Goal: Task Accomplishment & Management: Manage account settings

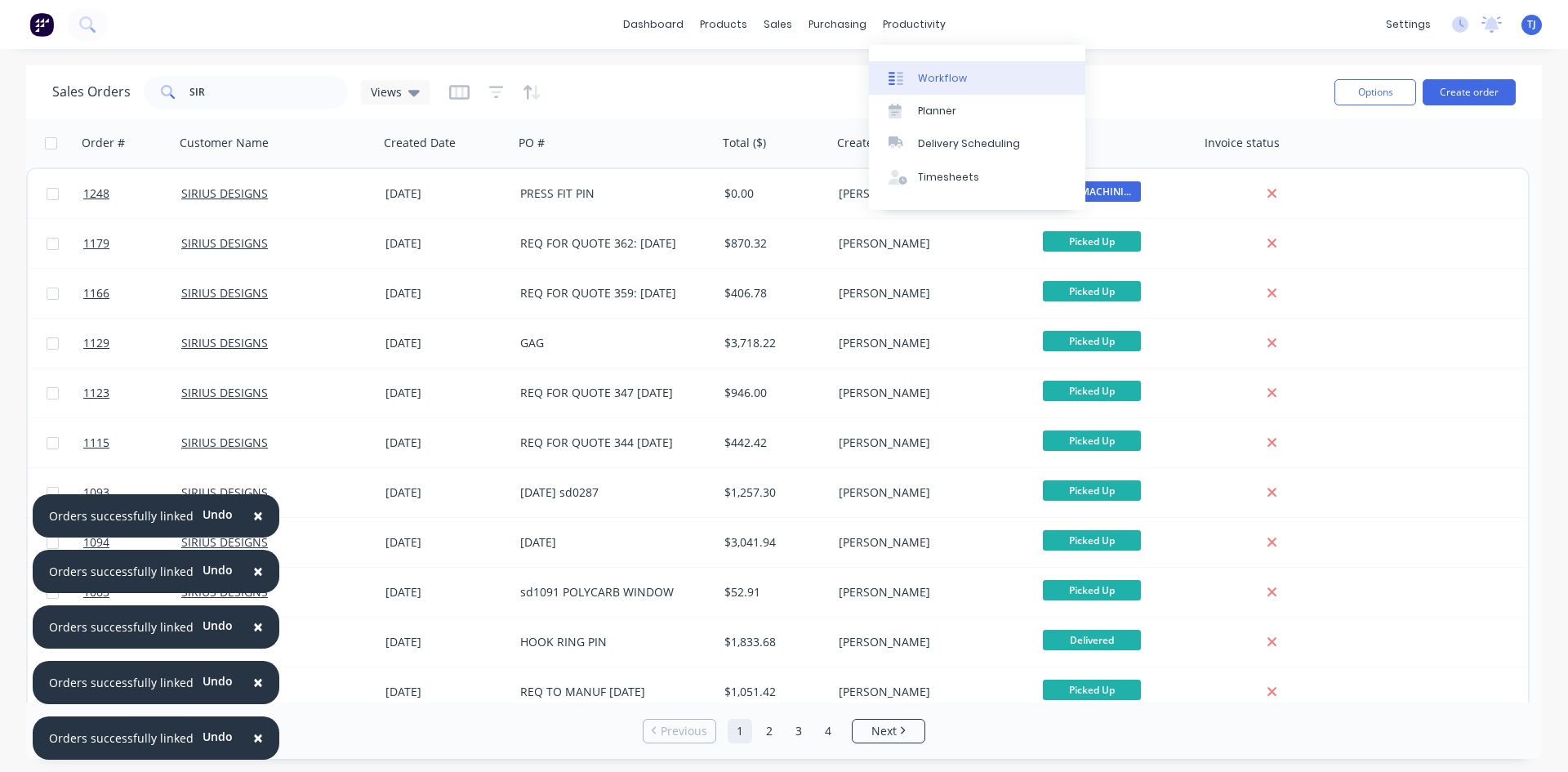
click at [926, 82] on div "Workflow" at bounding box center [941, 78] width 49 height 15
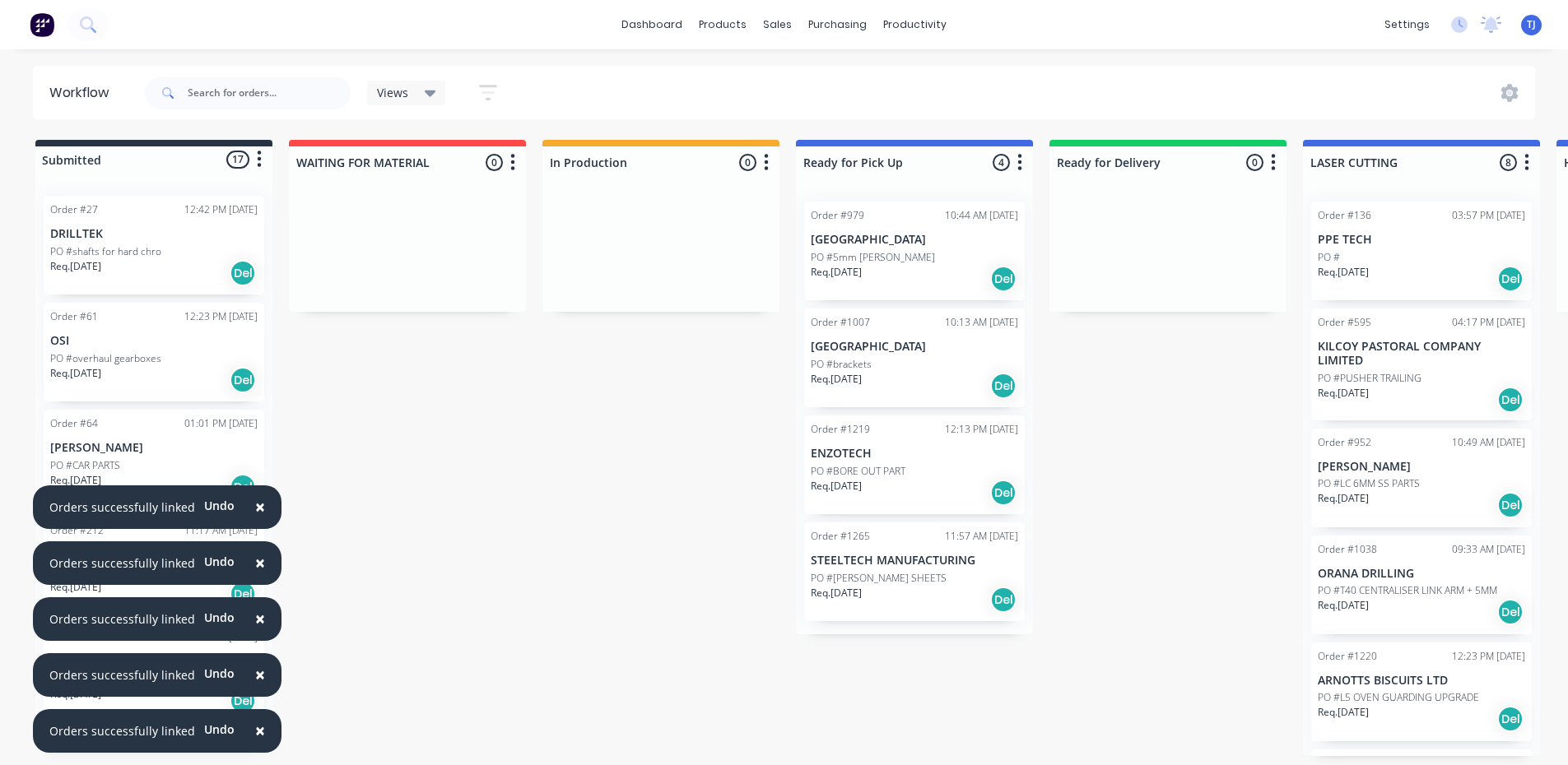
click at [255, 513] on span "×" at bounding box center [260, 507] width 10 height 23
click at [258, 563] on span "×" at bounding box center [260, 563] width 10 height 23
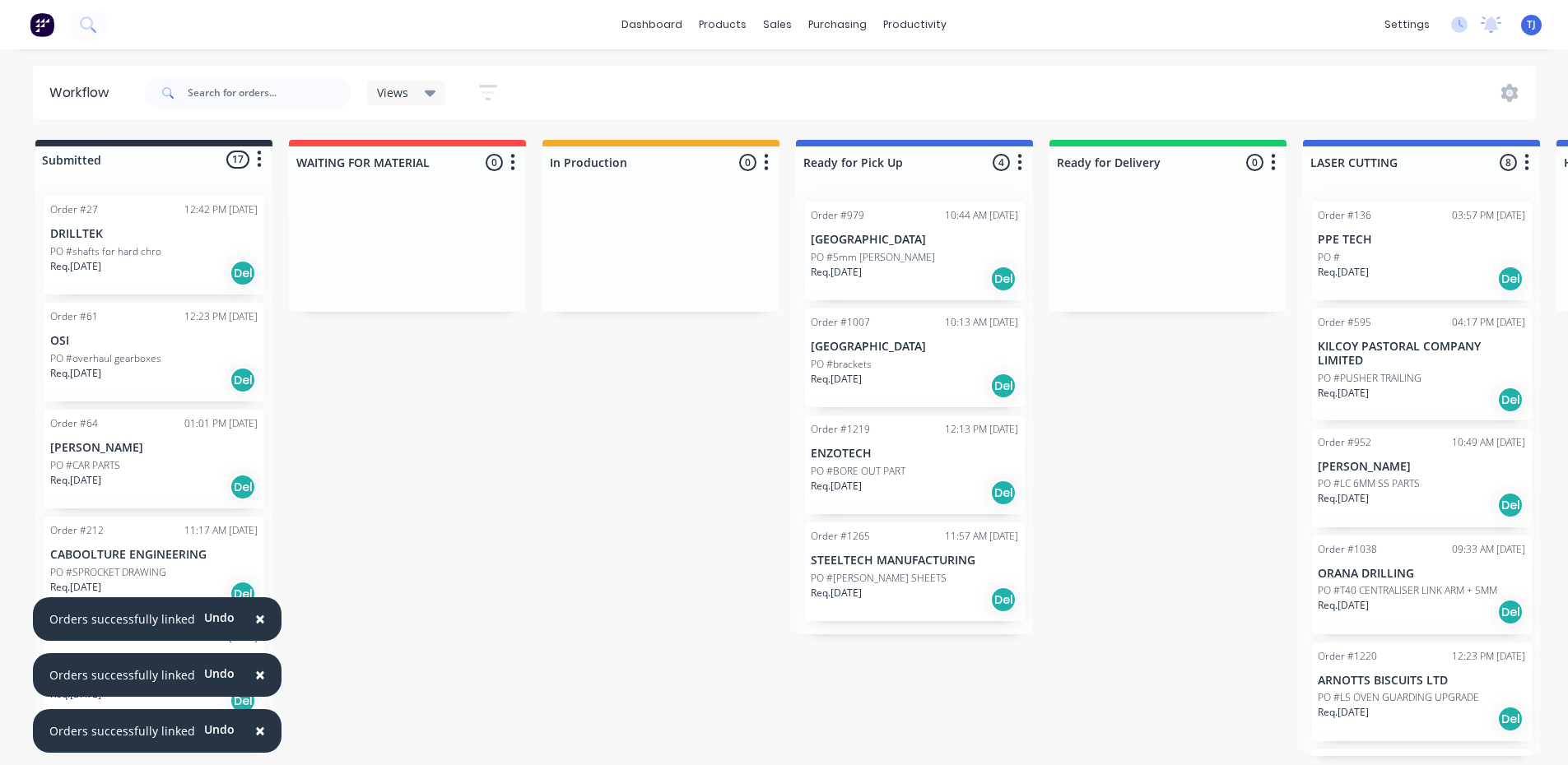
click at [258, 617] on button "×" at bounding box center [260, 620] width 43 height 40
click at [259, 675] on button "×" at bounding box center [260, 675] width 43 height 40
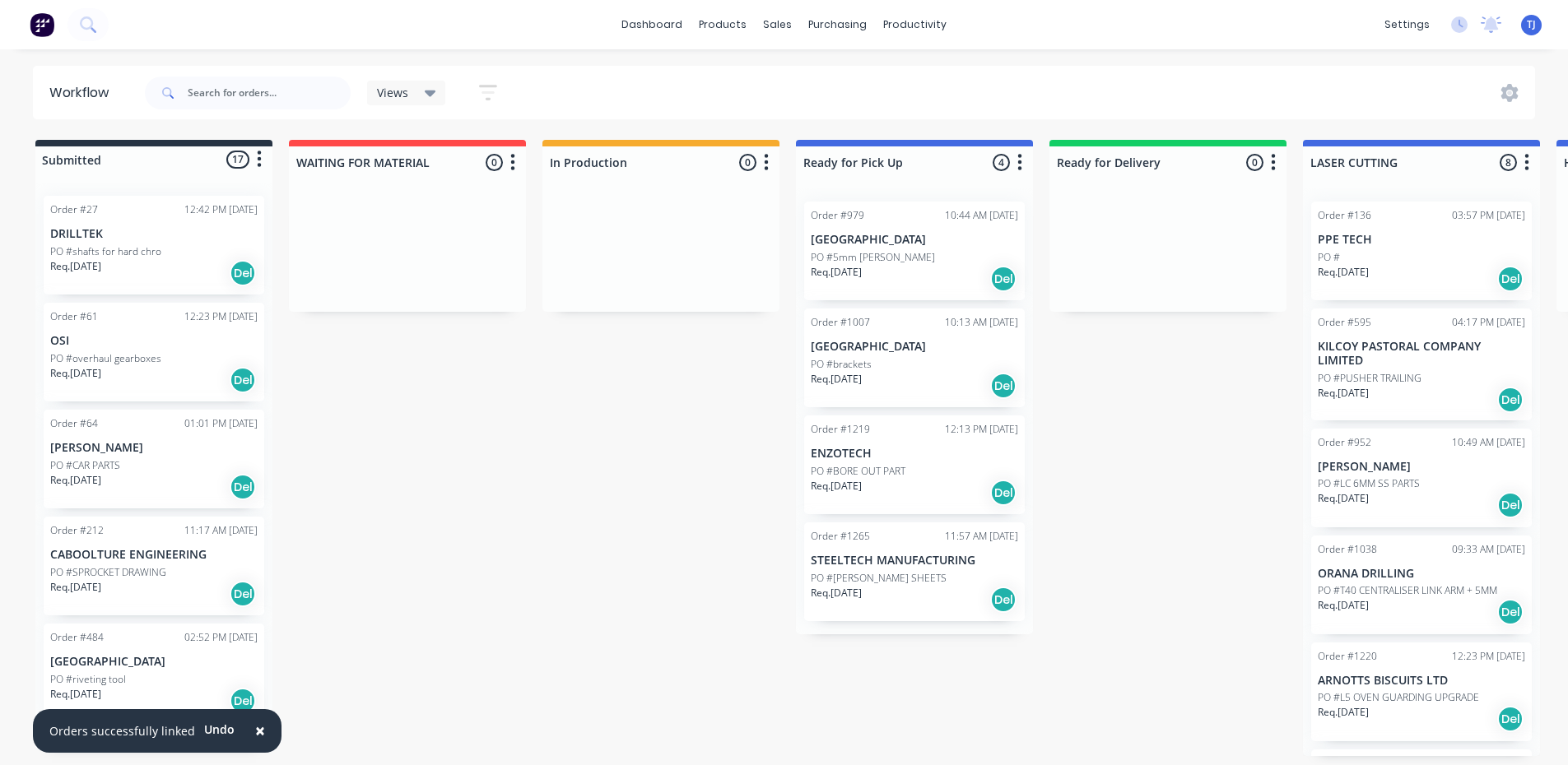
click at [260, 728] on button "×" at bounding box center [260, 732] width 43 height 40
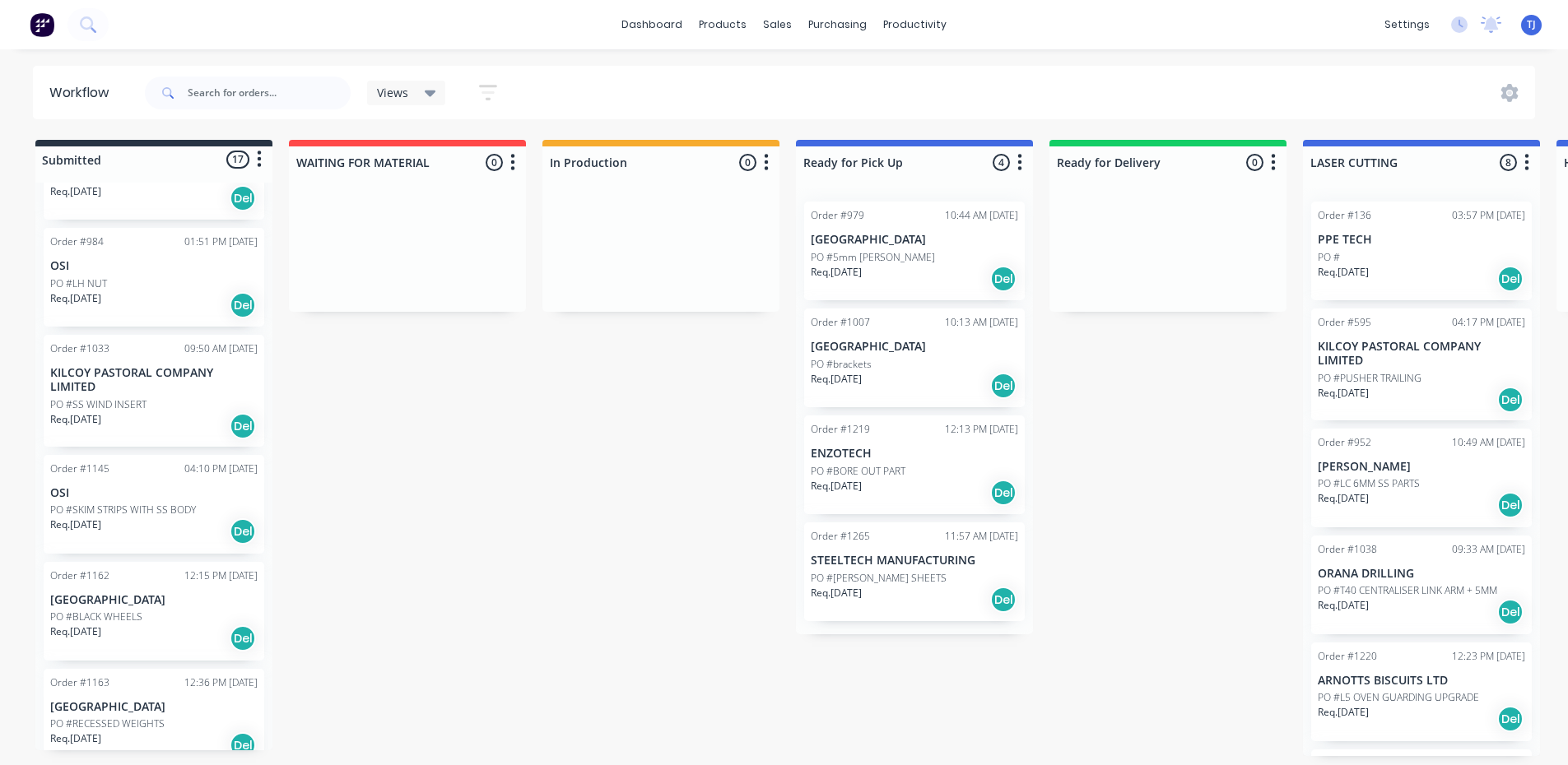
scroll to position [740, 0]
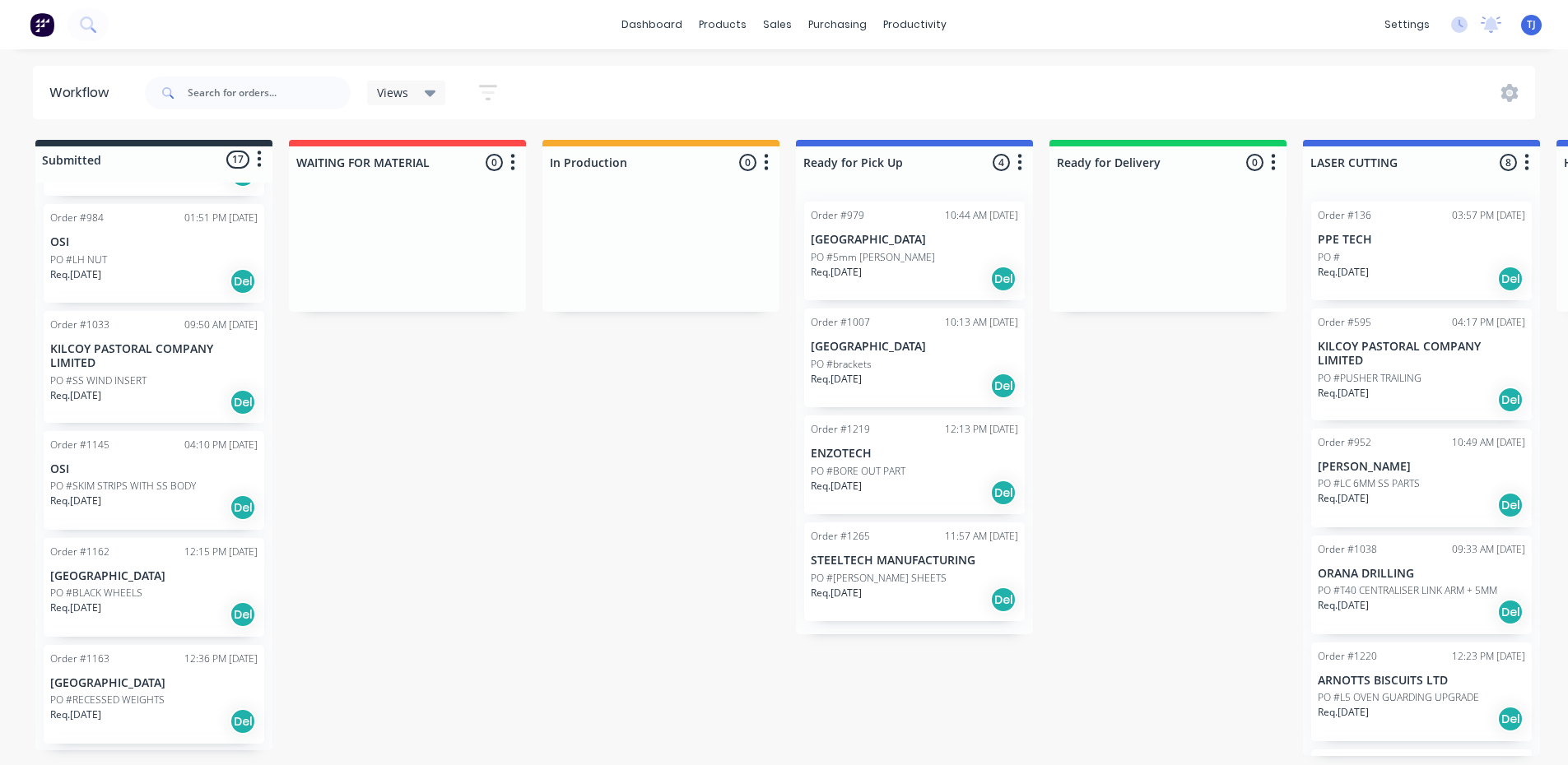
click at [150, 489] on p "PO #SKIM STRIPS WITH SS BODY" at bounding box center [122, 486] width 145 height 15
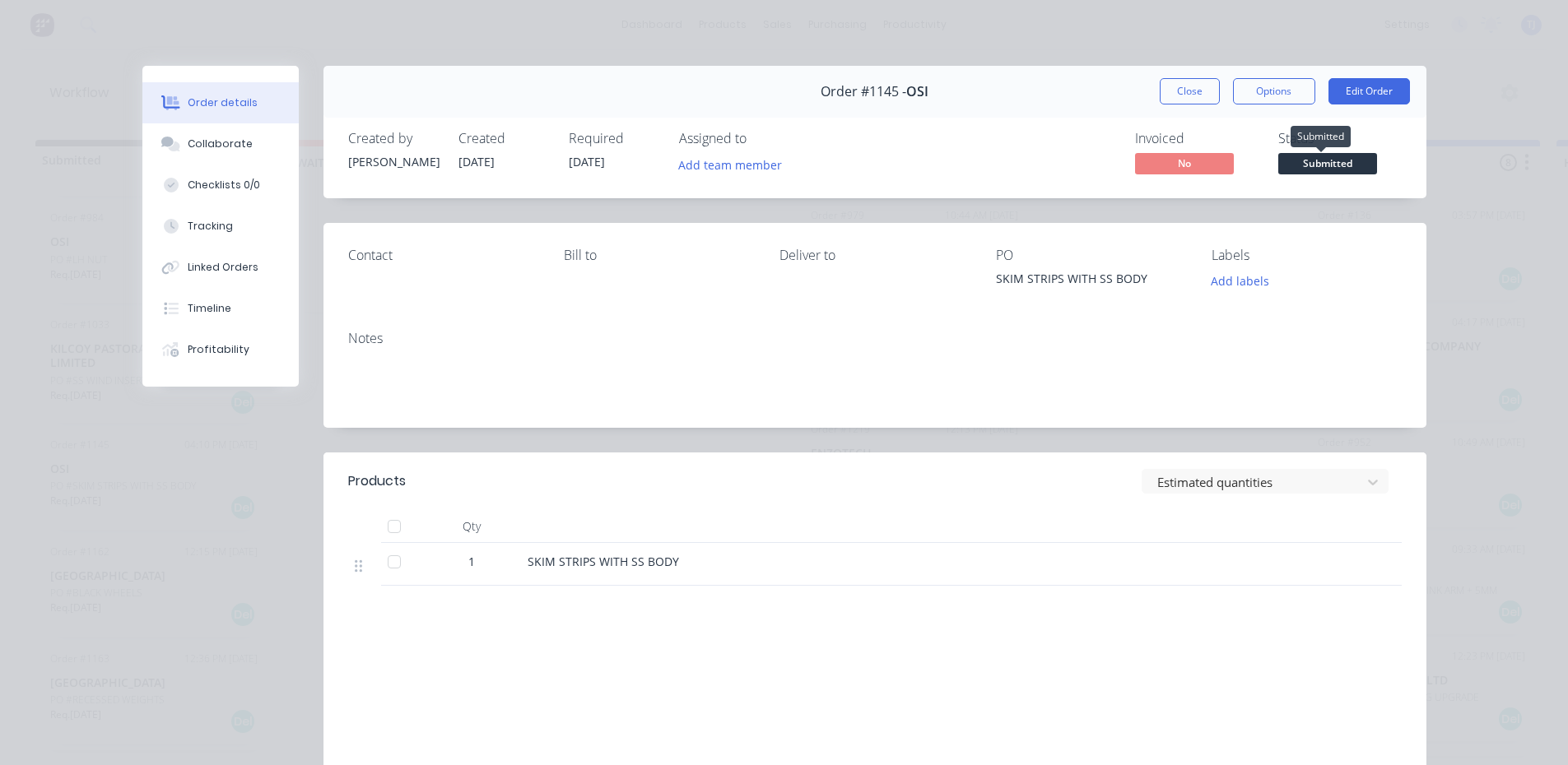
click at [1331, 164] on span "Submitted" at bounding box center [1327, 163] width 99 height 21
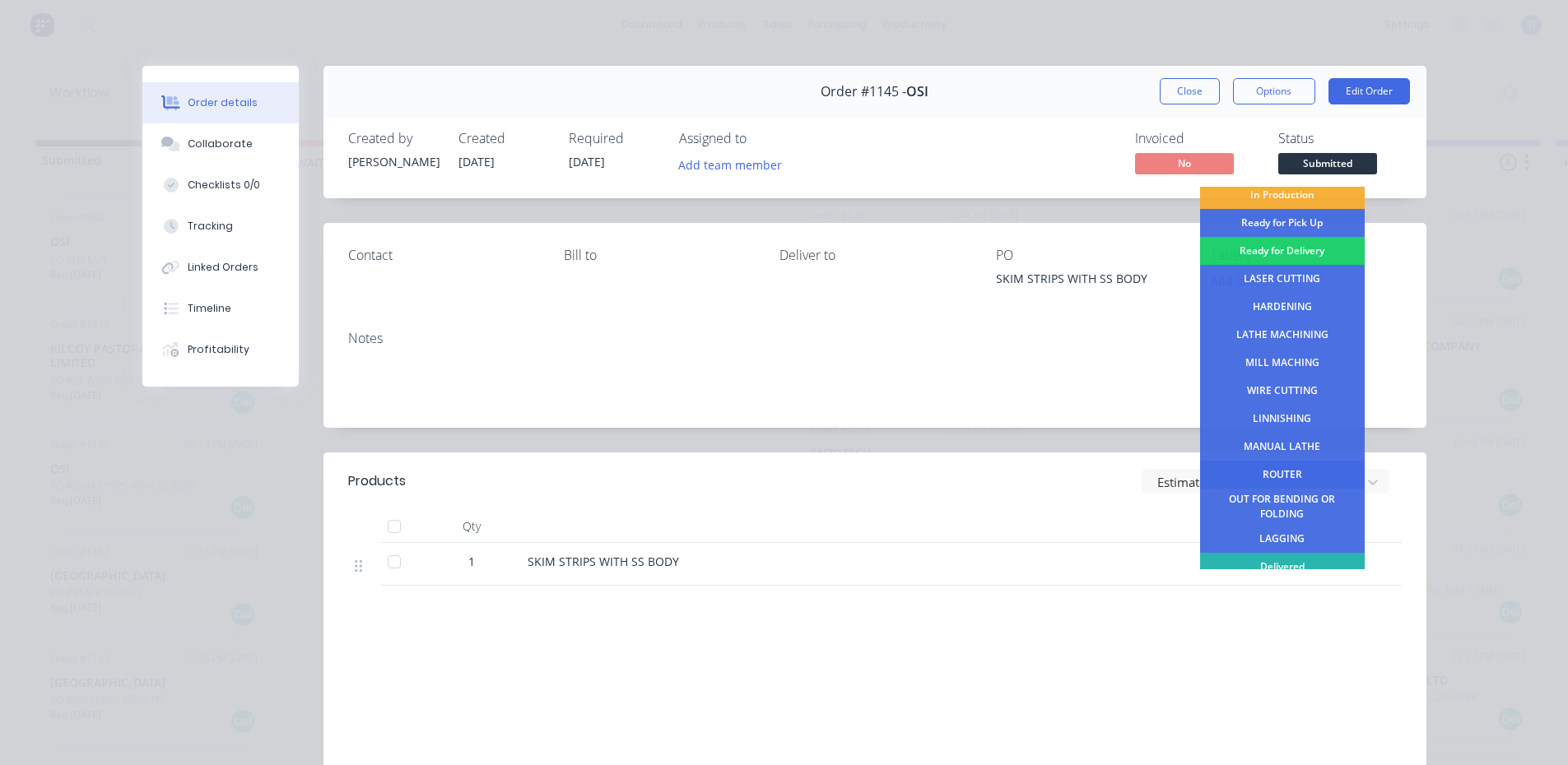
scroll to position [66, 0]
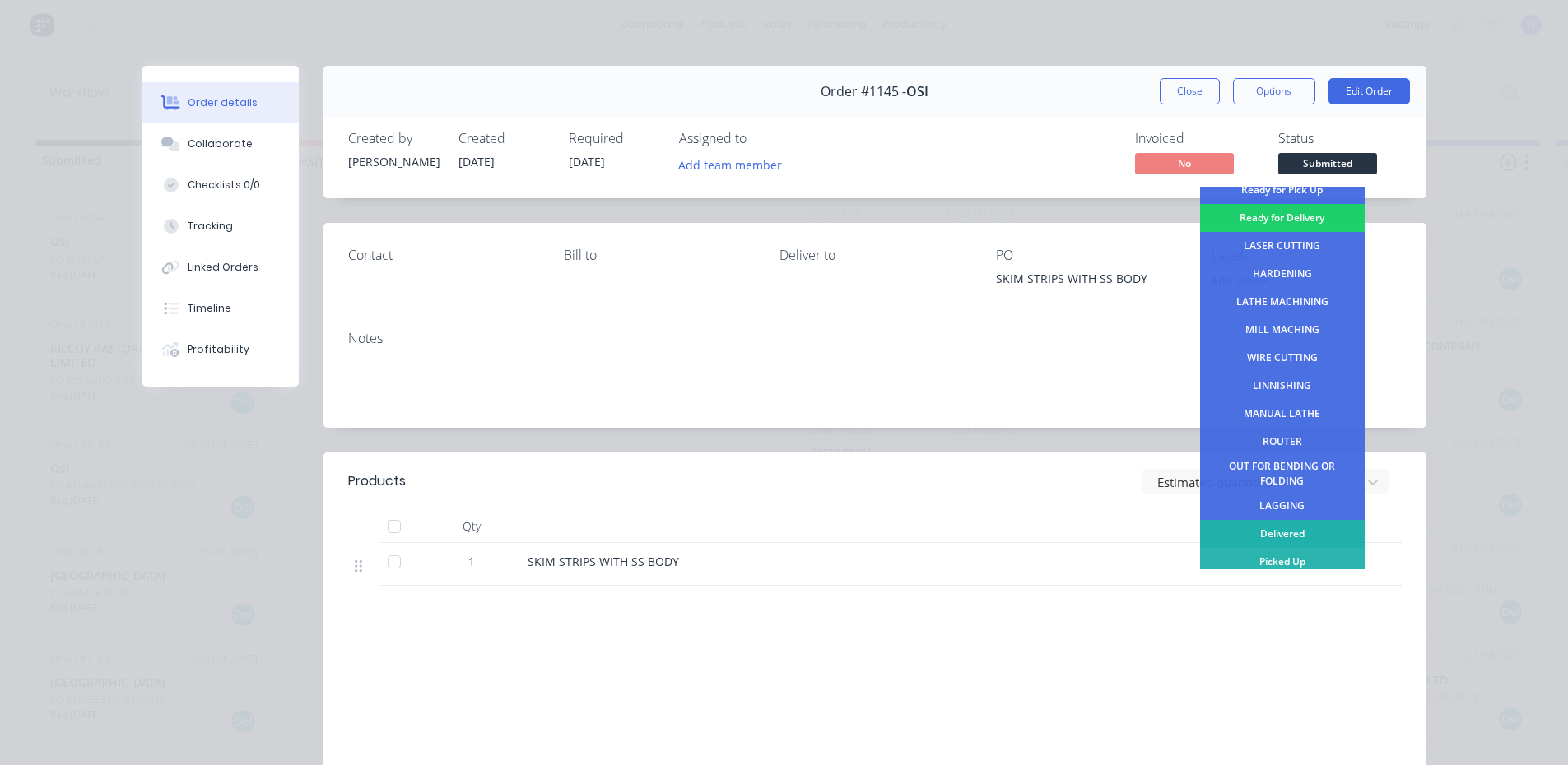
click at [1288, 539] on div "Delivered" at bounding box center [1282, 534] width 165 height 28
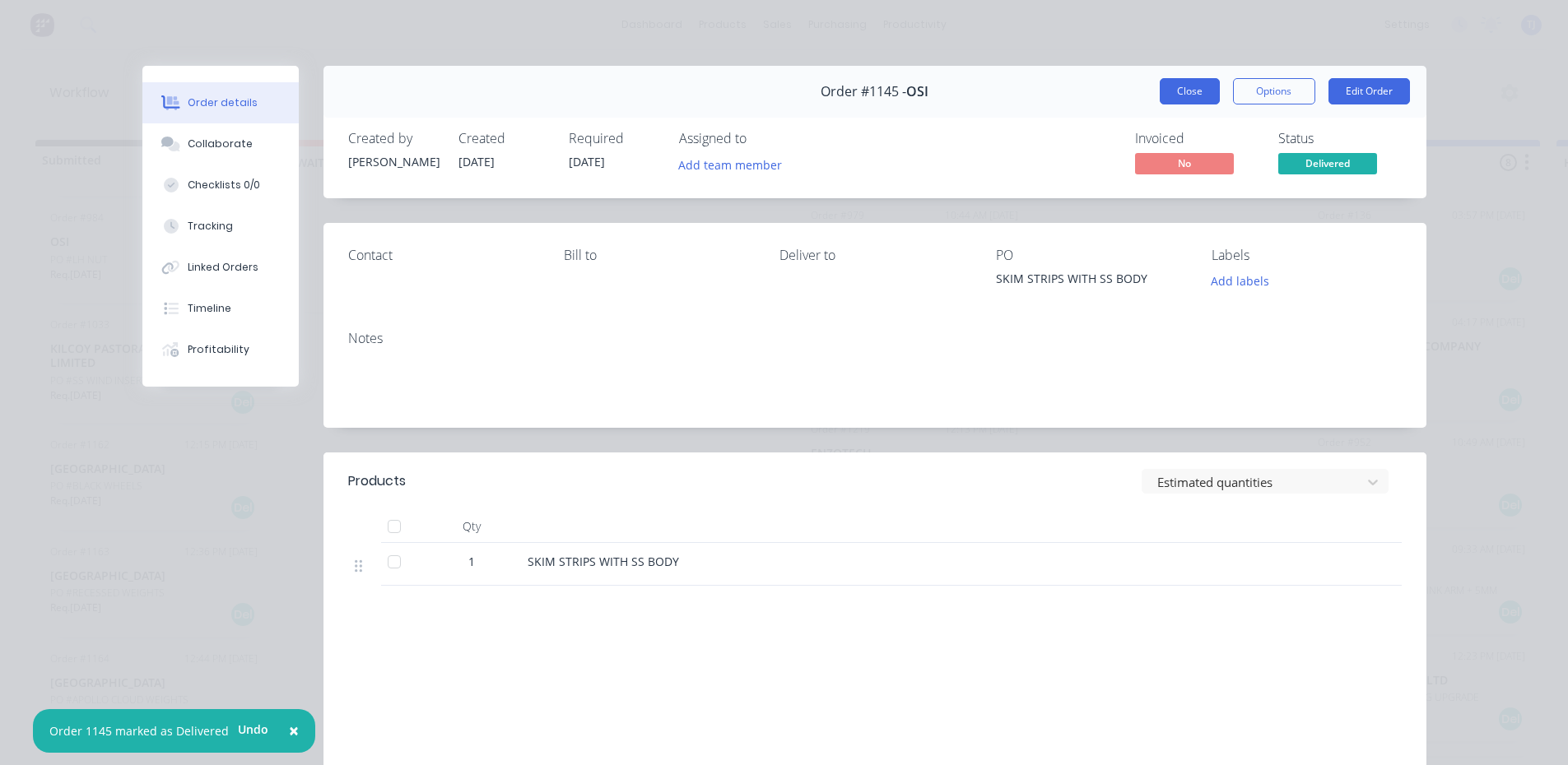
click at [1195, 88] on button "Close" at bounding box center [1189, 91] width 60 height 27
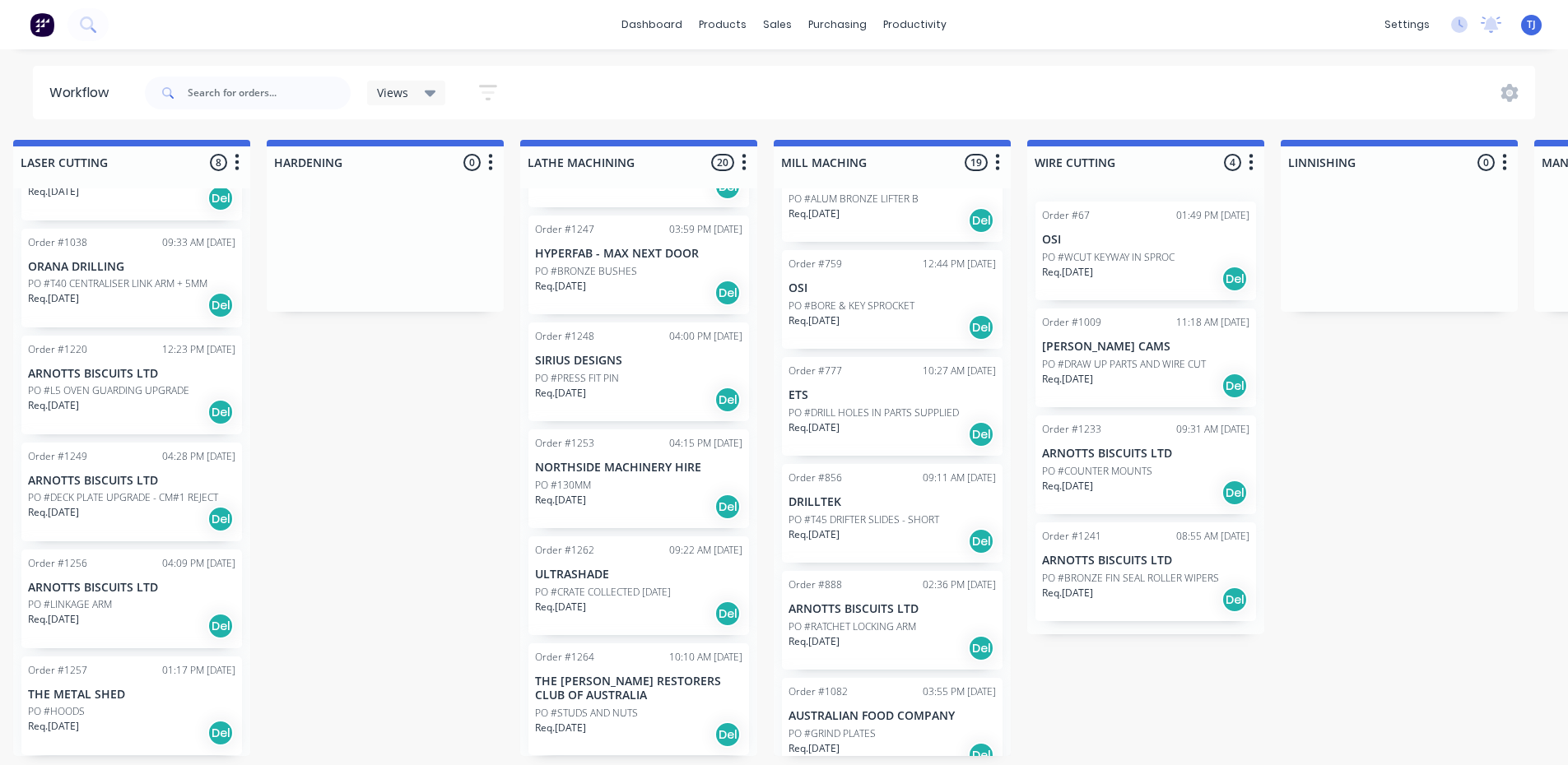
scroll to position [576, 0]
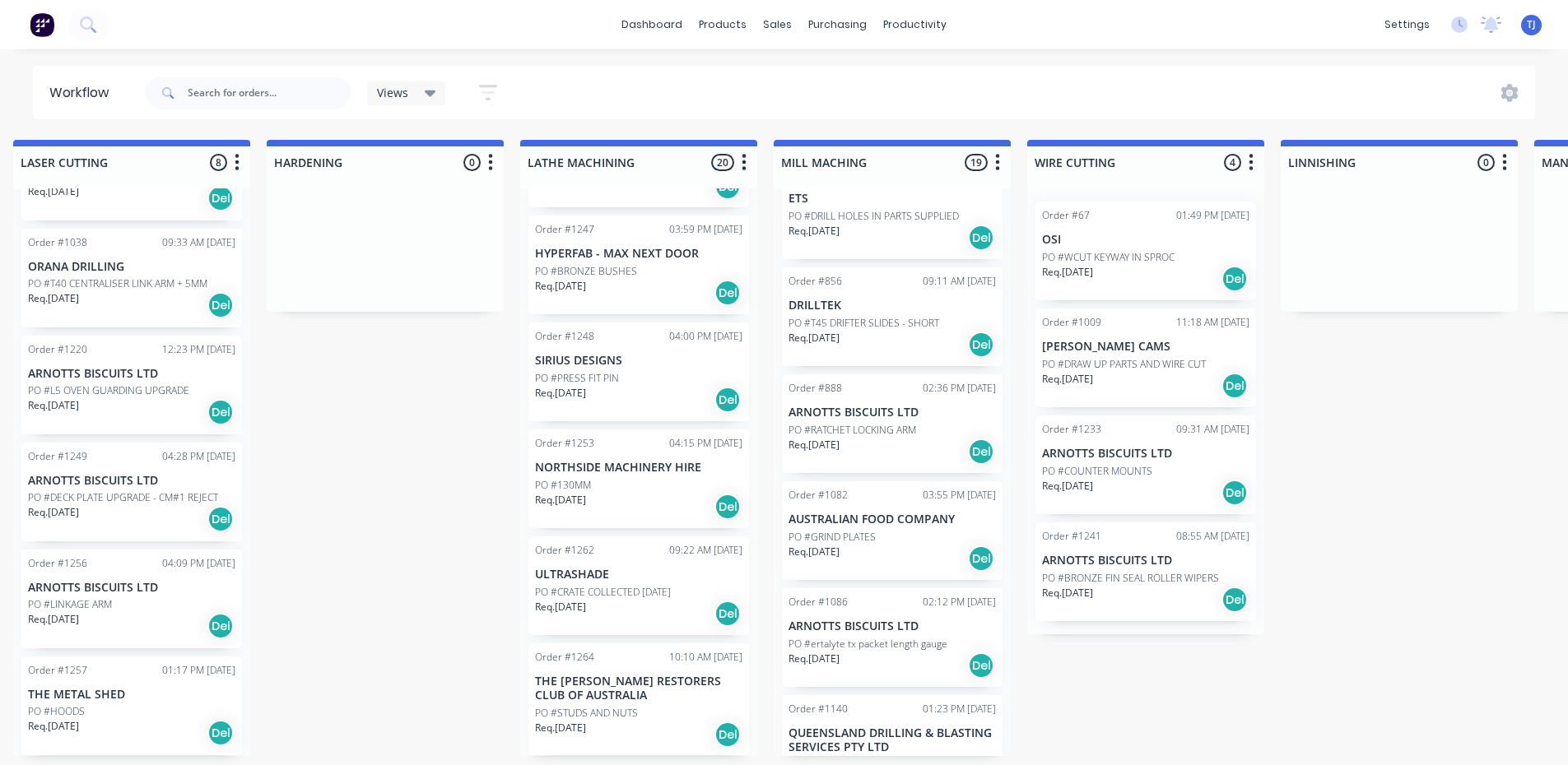
click at [904, 547] on div "Req. [DATE] Del" at bounding box center [892, 559] width 208 height 28
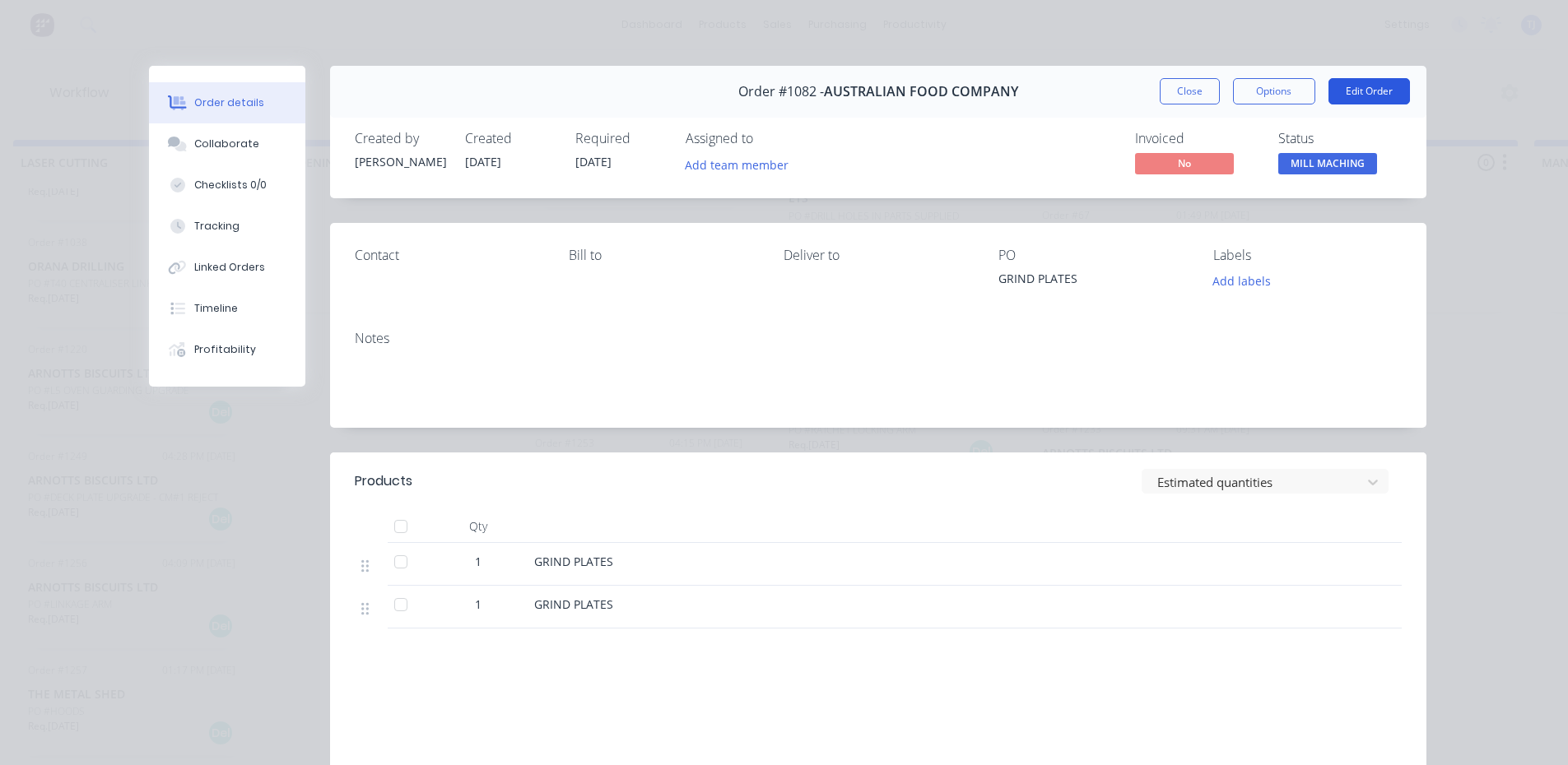
click at [1385, 90] on button "Edit Order" at bounding box center [1369, 91] width 81 height 27
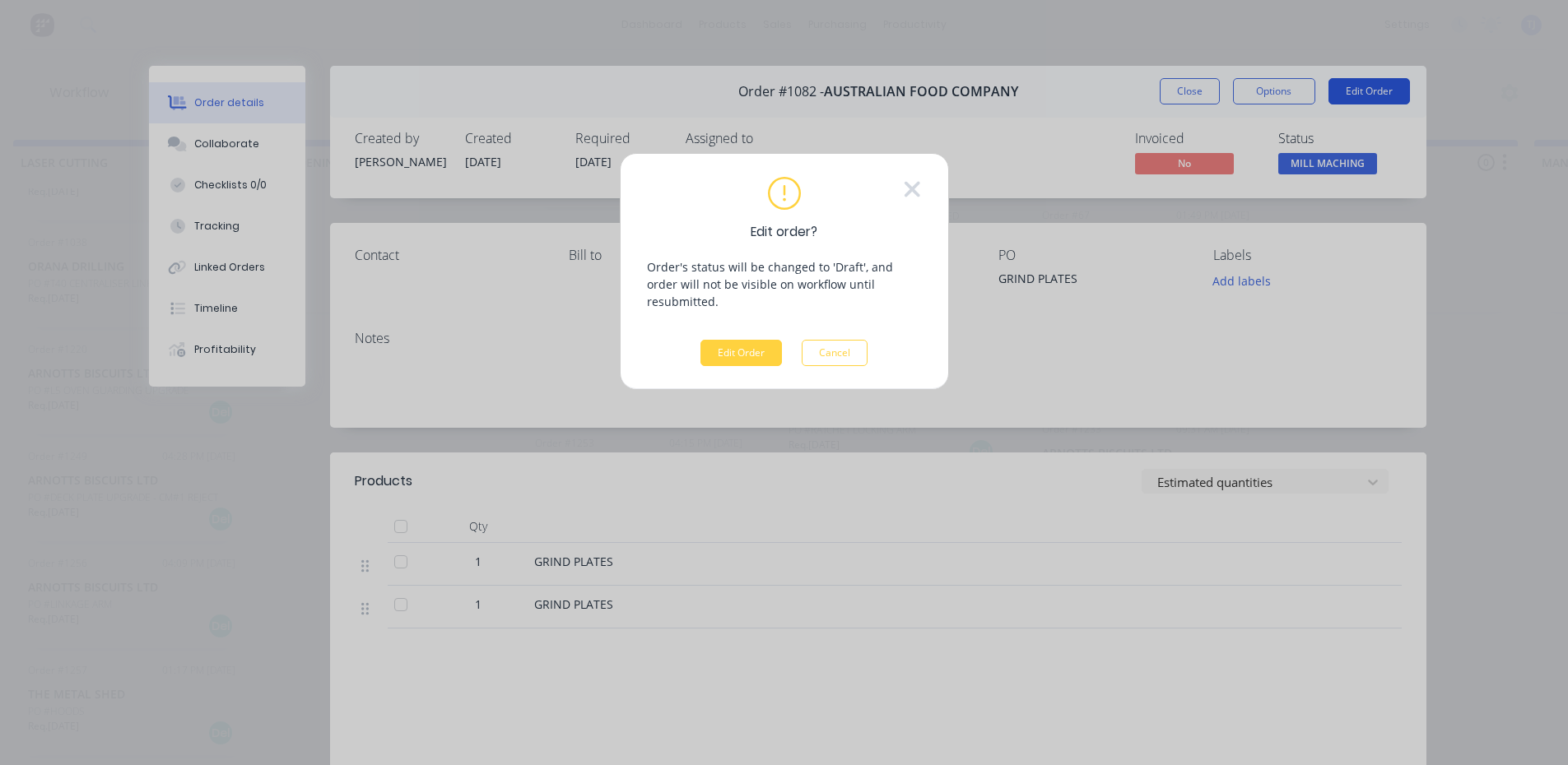
scroll to position [0, 1290]
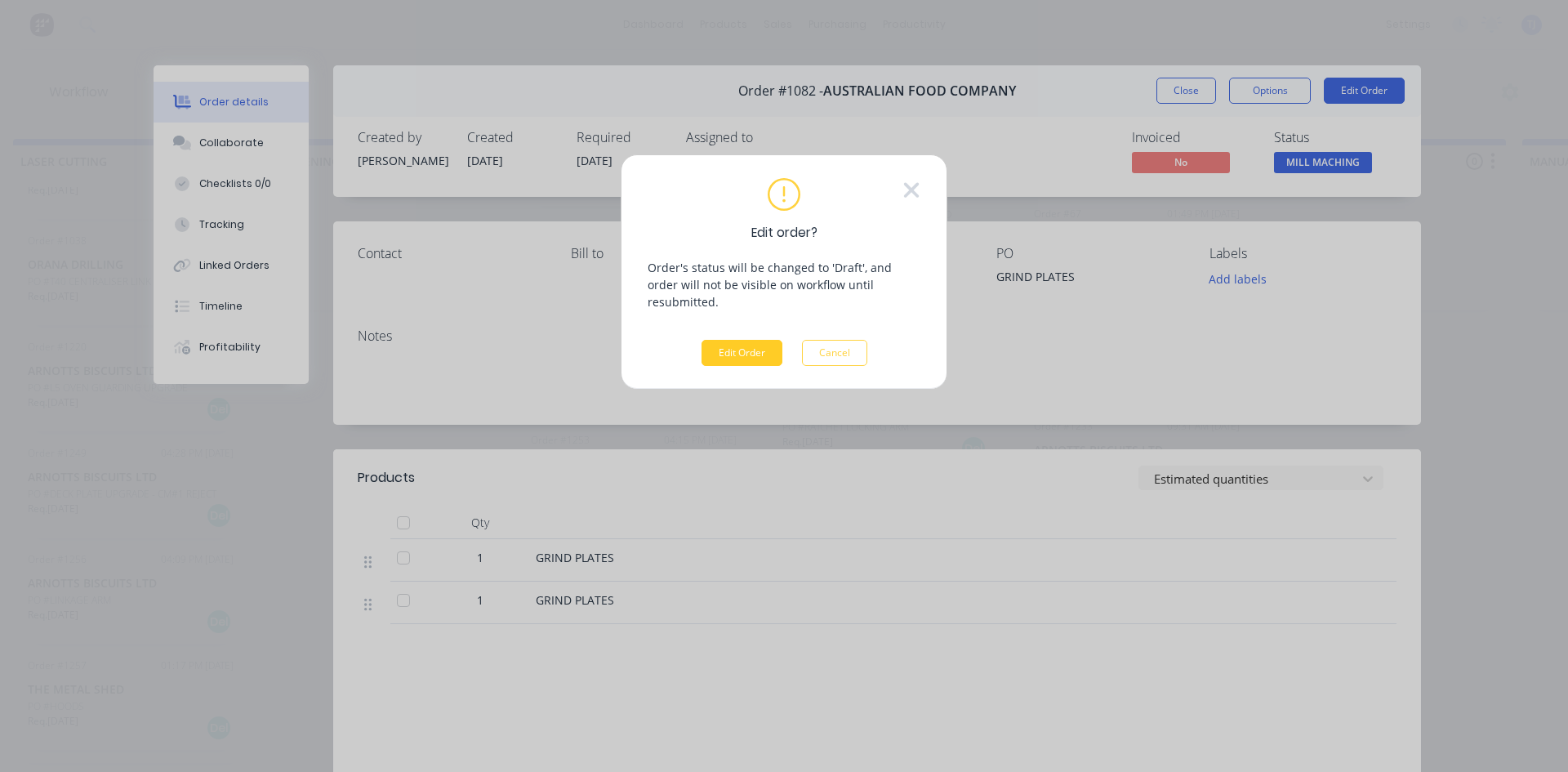
click at [772, 341] on button "Edit Order" at bounding box center [742, 353] width 81 height 26
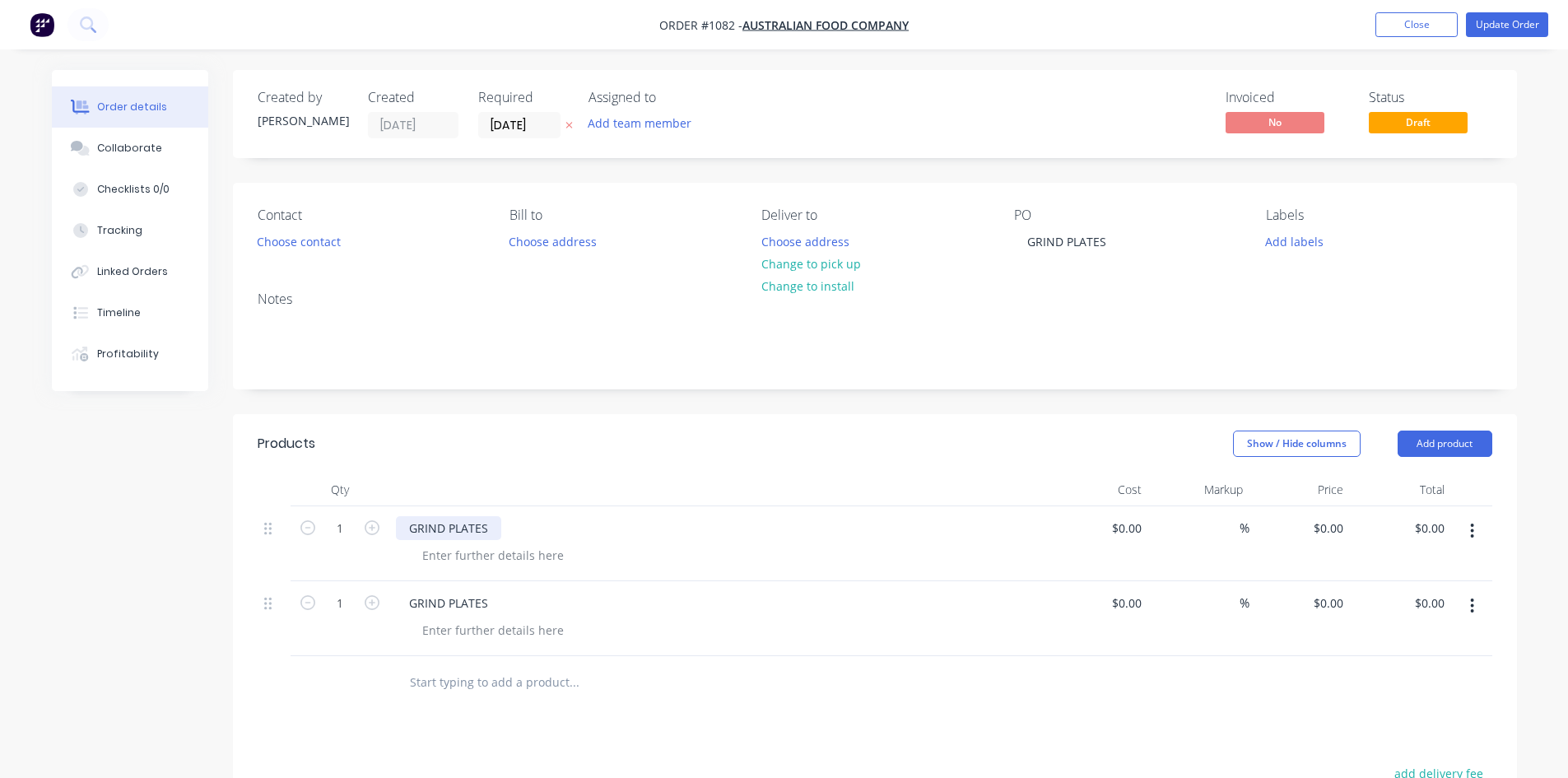
click at [495, 529] on div "GRIND PLATES" at bounding box center [448, 528] width 106 height 24
click at [504, 524] on div "GRIND PLATES" at bounding box center [718, 528] width 645 height 24
click at [494, 536] on div "GRIND PLATES" at bounding box center [448, 528] width 106 height 24
click at [662, 531] on div "GRIND PLATES 1 mold plate 2 spacers, thin by" at bounding box center [534, 528] width 278 height 24
click at [348, 525] on input "1" at bounding box center [340, 529] width 43 height 25
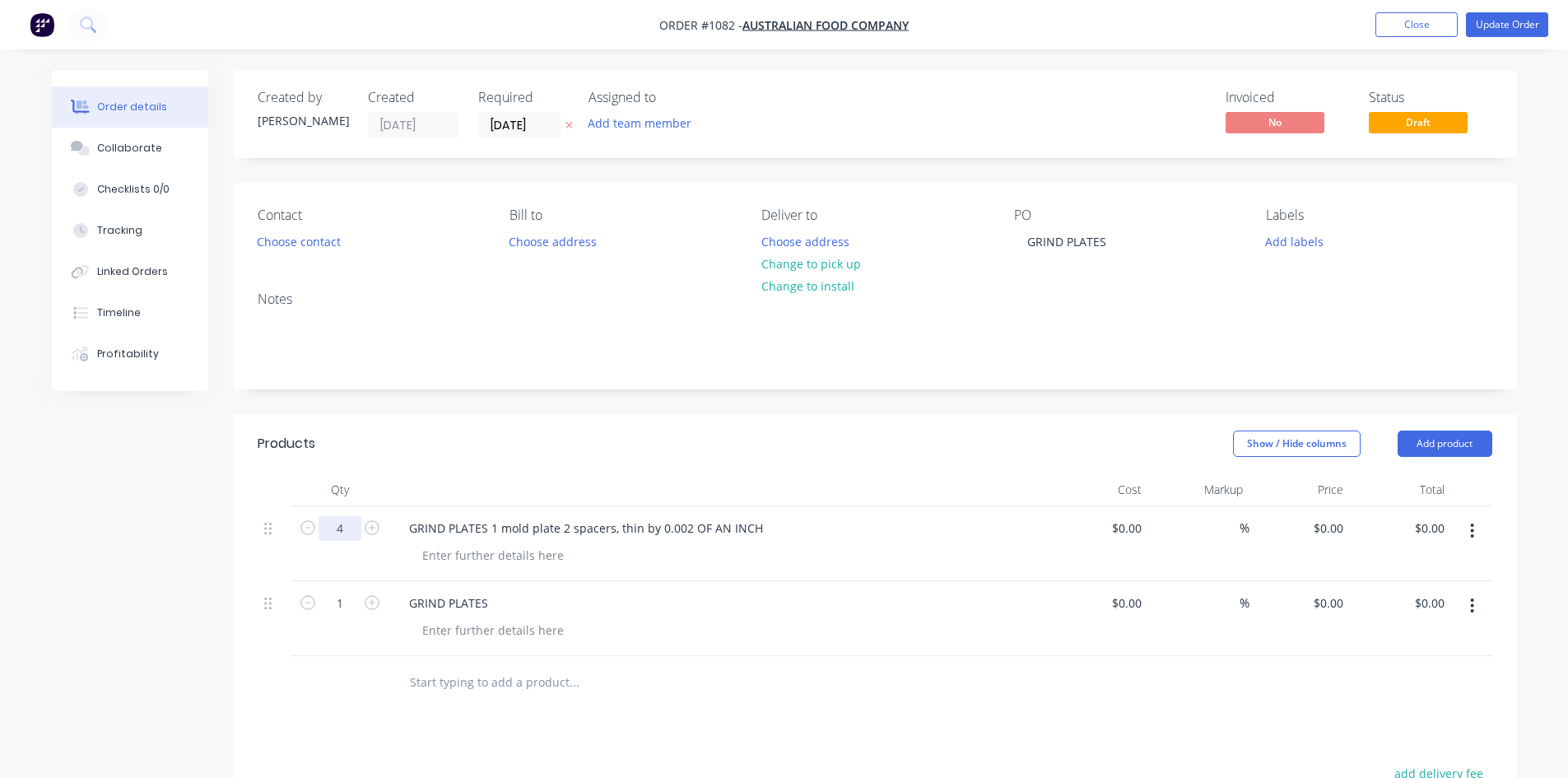
type input "4"
click at [1331, 528] on input "0" at bounding box center [1339, 528] width 19 height 24
type input "$1,200.00"
type input "$4,800.00"
click at [338, 612] on input "1" at bounding box center [340, 603] width 43 height 25
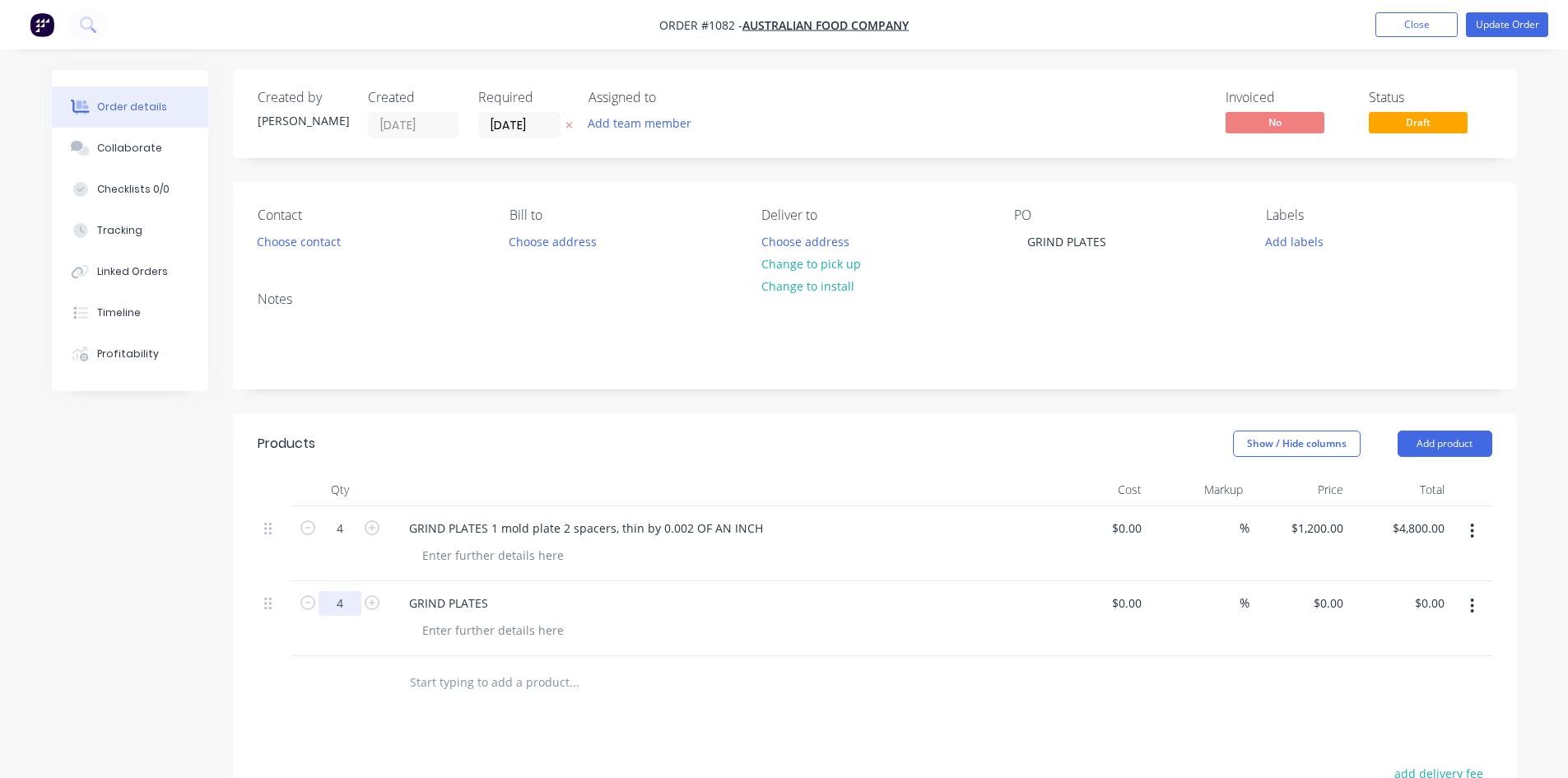
type input "4"
click at [455, 598] on div "GRIND PLATES" at bounding box center [448, 603] width 106 height 24
type input "$0.00"
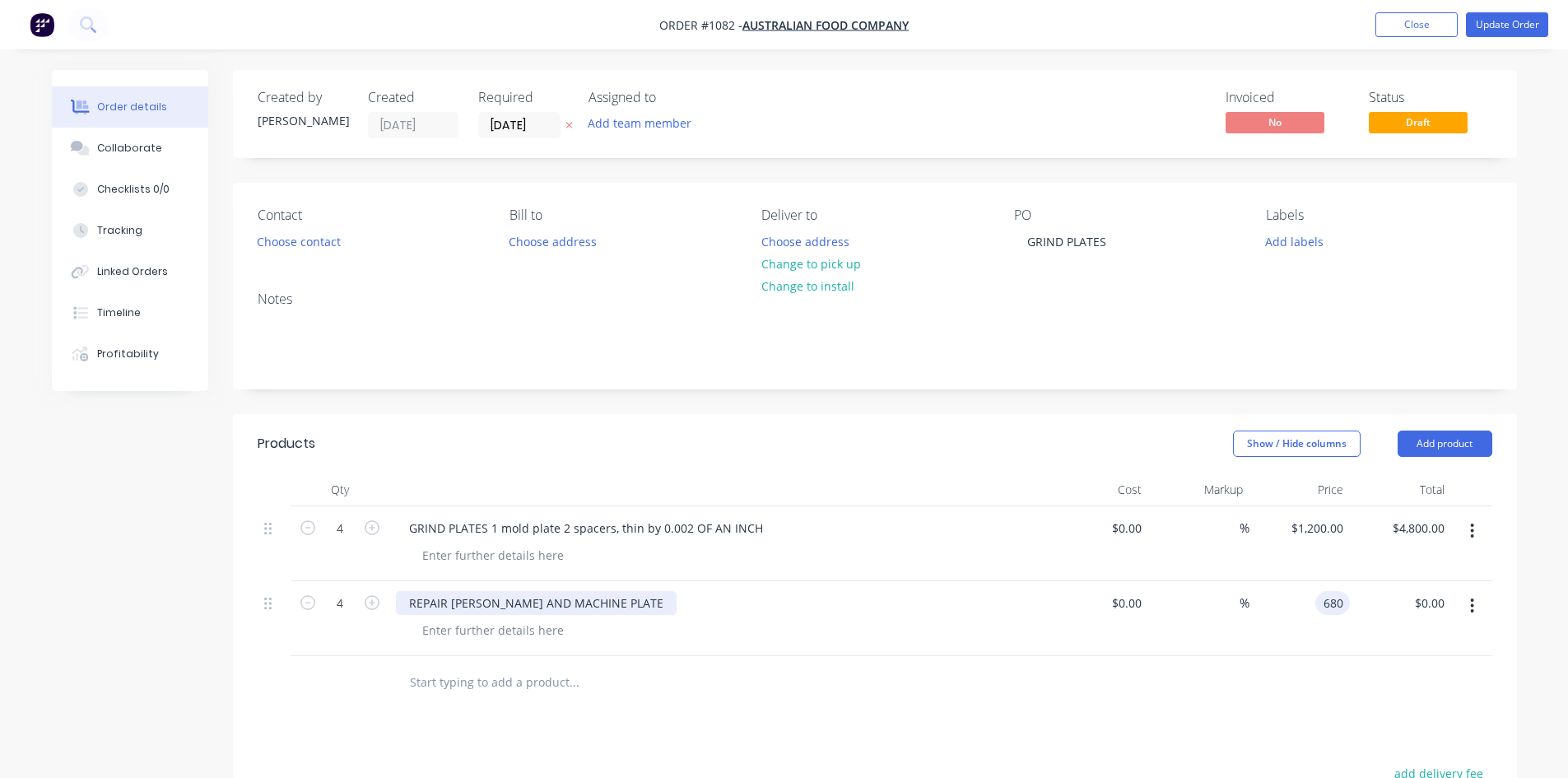
type input "$680.00"
type input "$2,720.00"
click at [1526, 22] on button "Update Order" at bounding box center [1507, 25] width 82 height 25
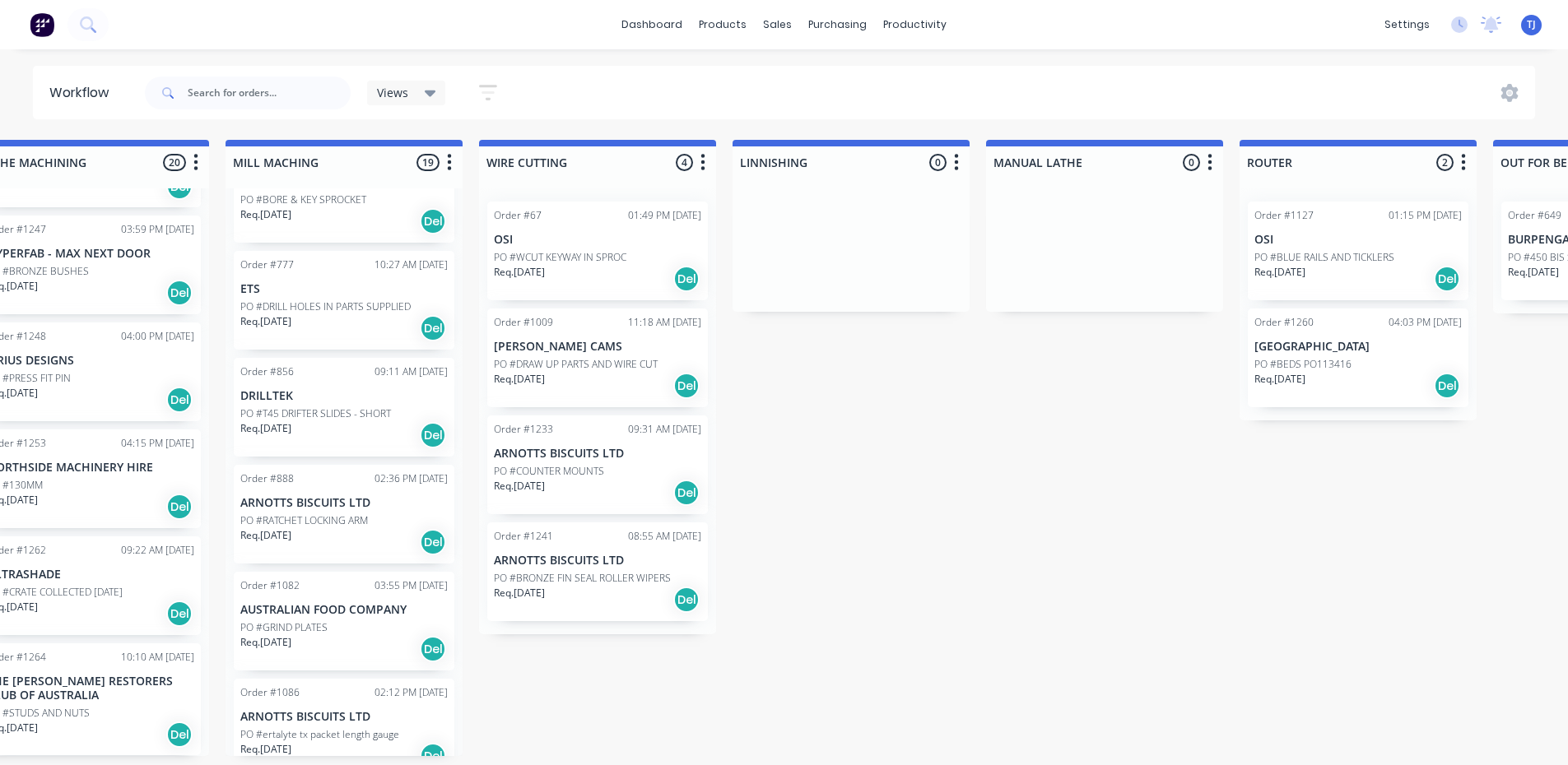
scroll to position [576, 0]
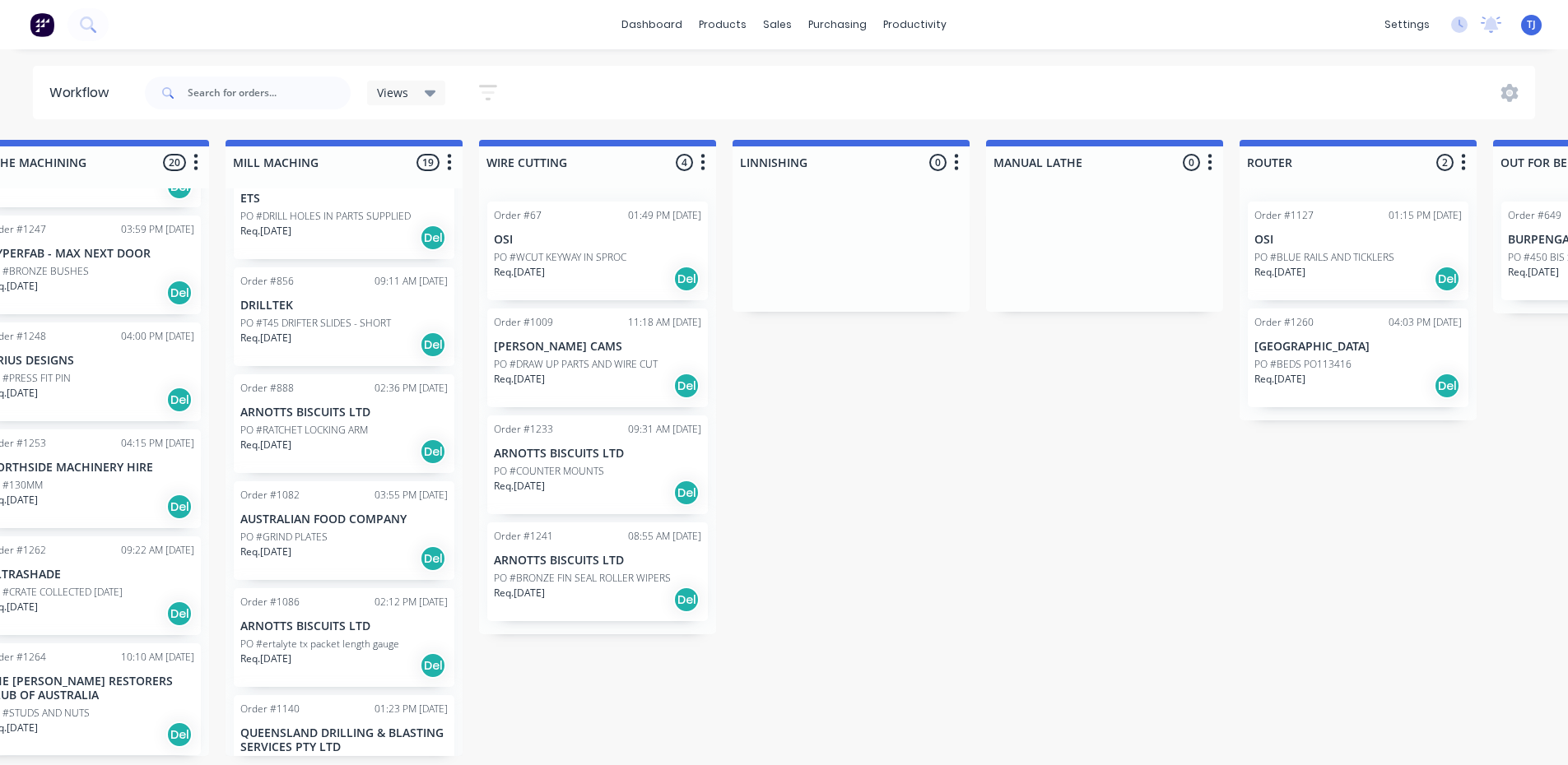
click at [307, 557] on div "Req. [DATE] Del" at bounding box center [344, 559] width 208 height 28
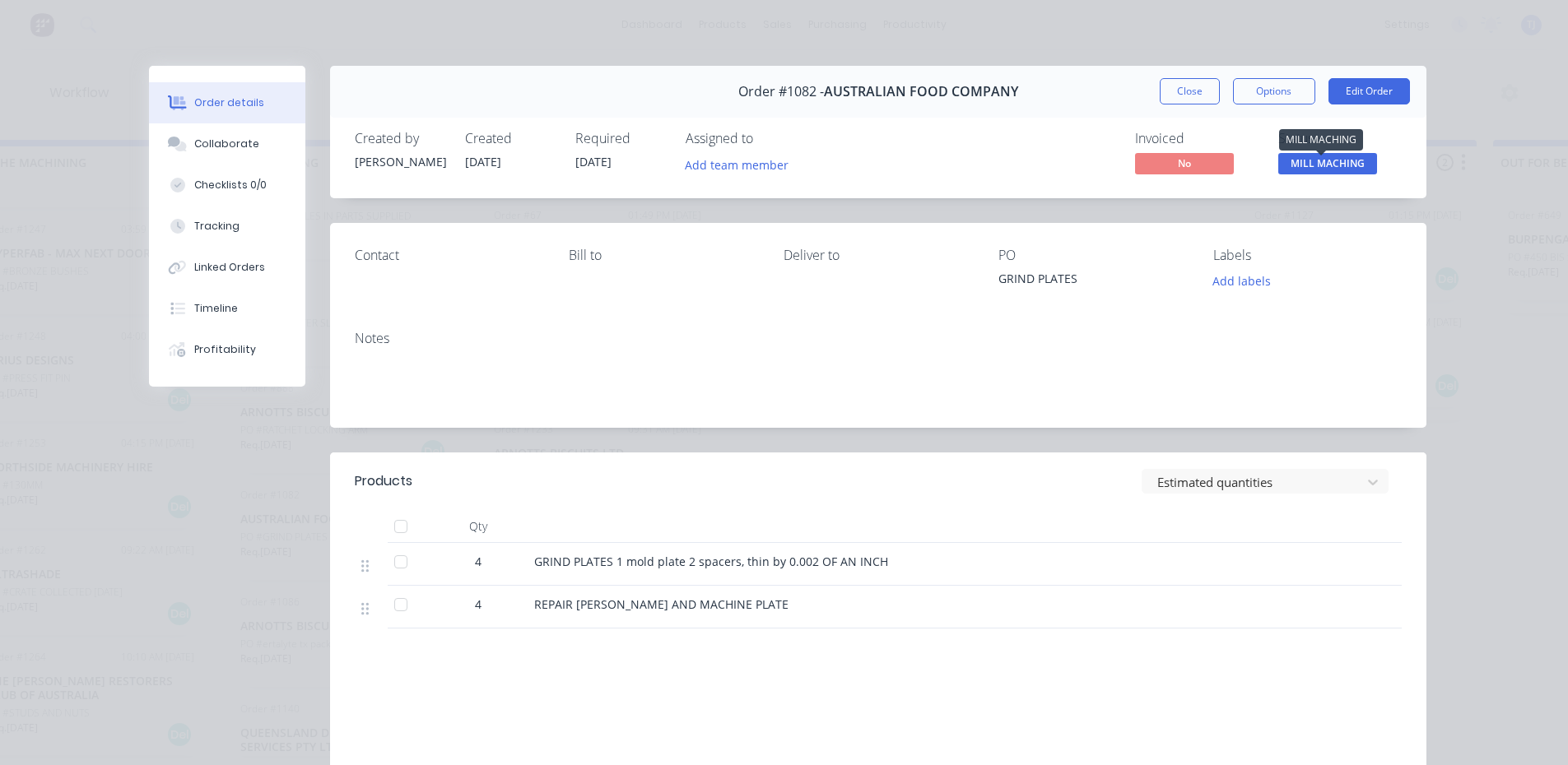
click at [1290, 166] on span "MILL MACHING" at bounding box center [1327, 163] width 99 height 21
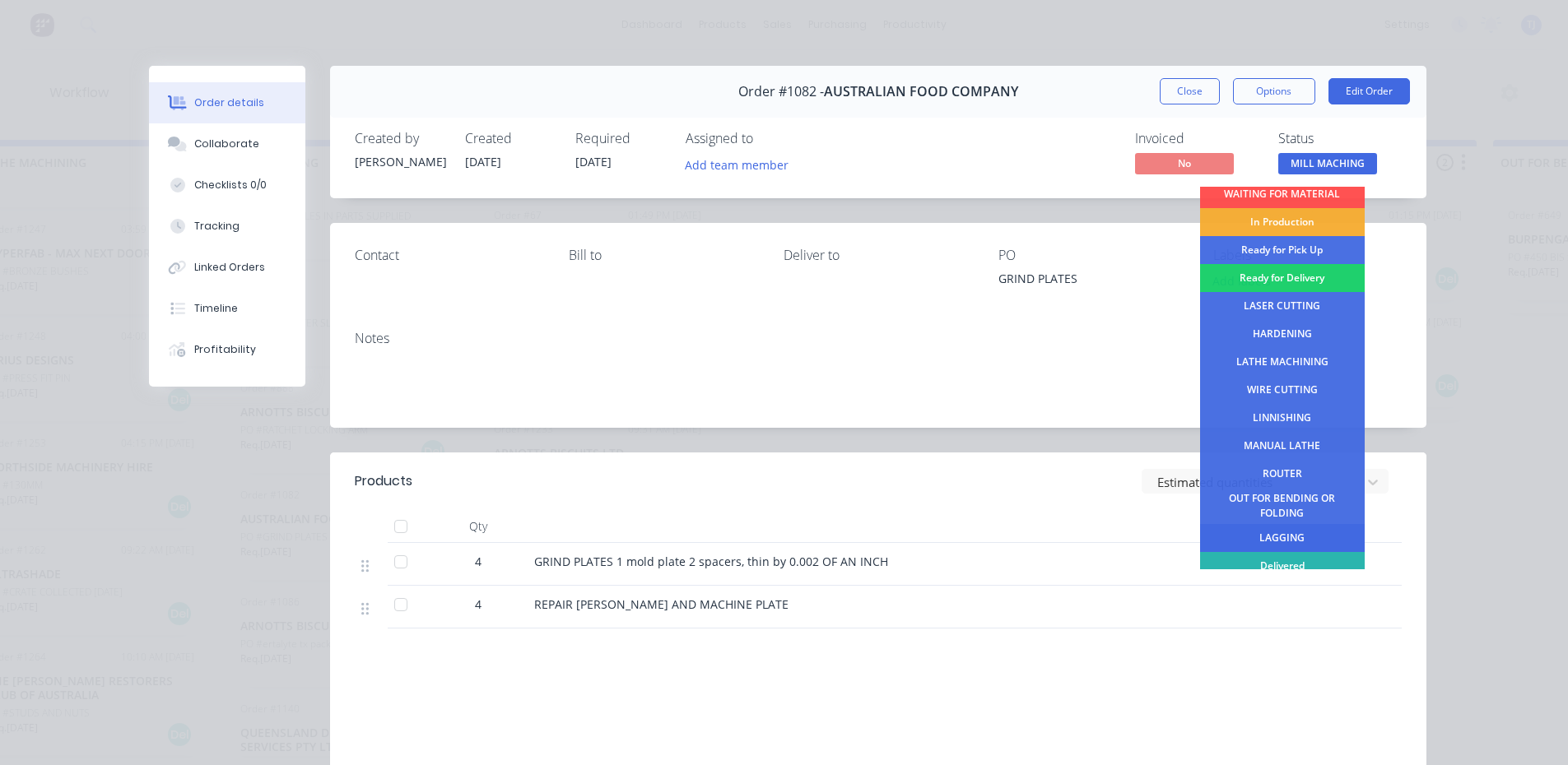
scroll to position [66, 0]
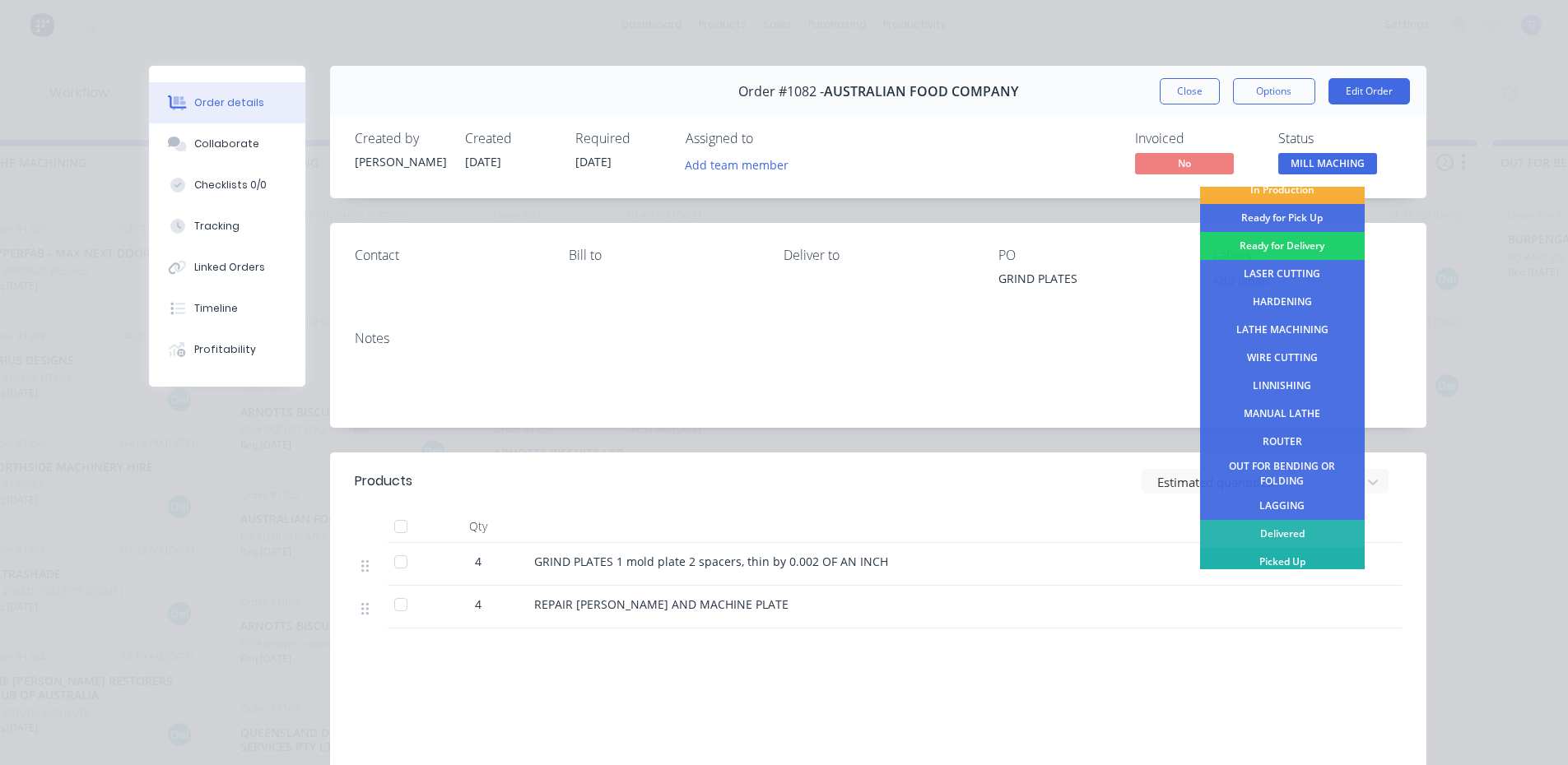
click at [1280, 556] on div "Picked Up" at bounding box center [1282, 562] width 165 height 28
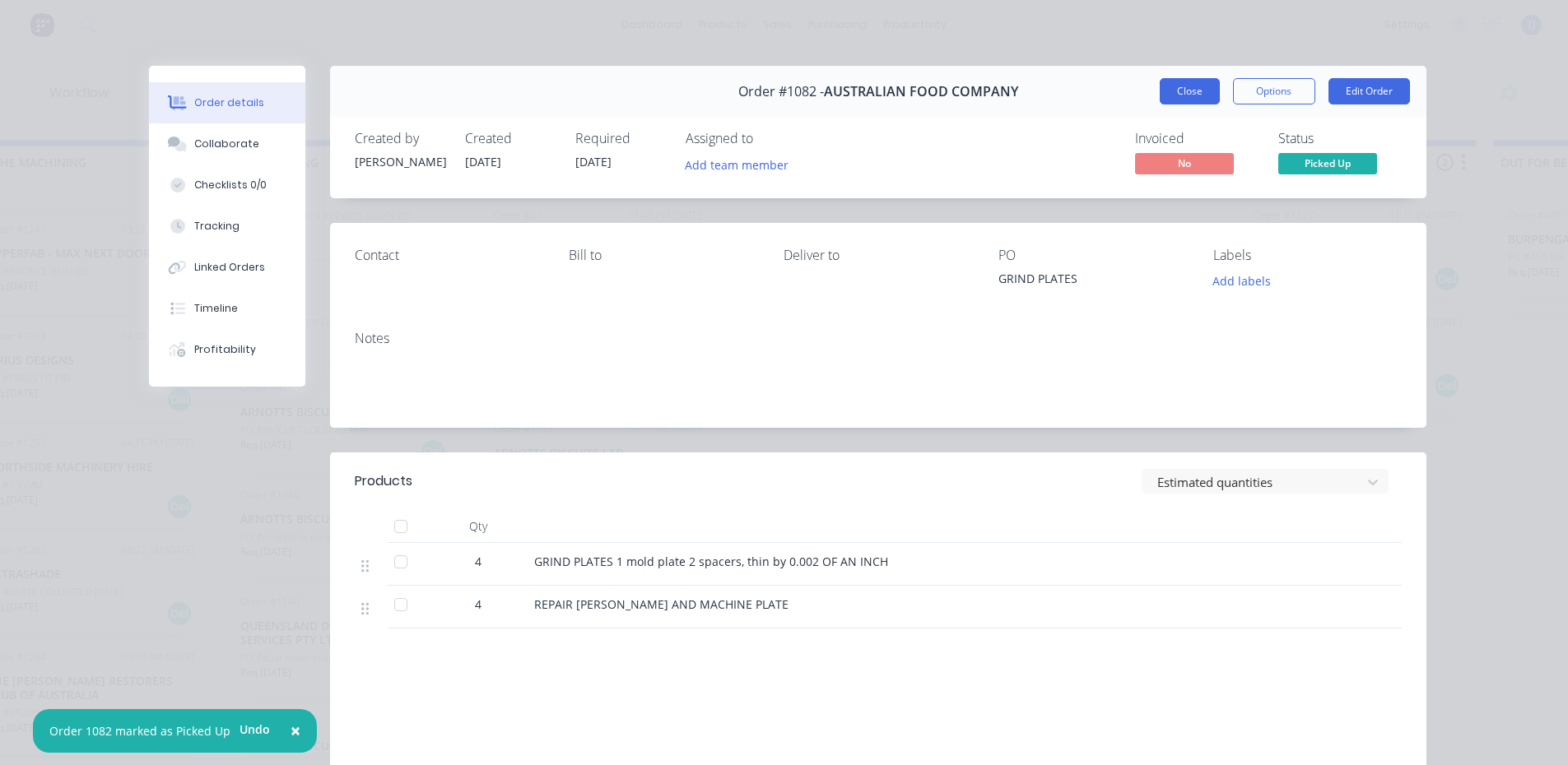
click at [1172, 88] on button "Close" at bounding box center [1189, 91] width 60 height 27
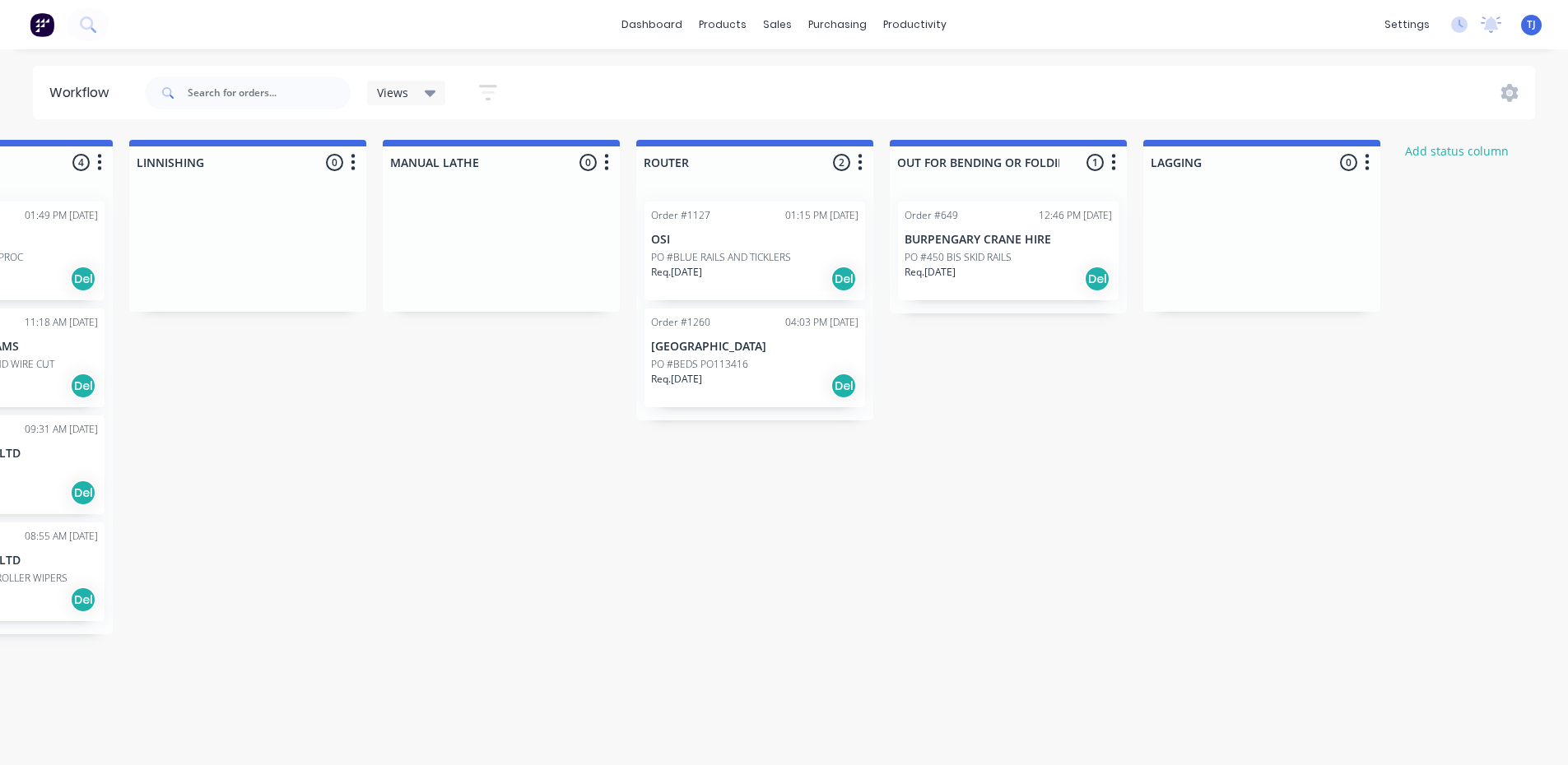
scroll to position [3, 2609]
